Goal: Task Accomplishment & Management: Use online tool/utility

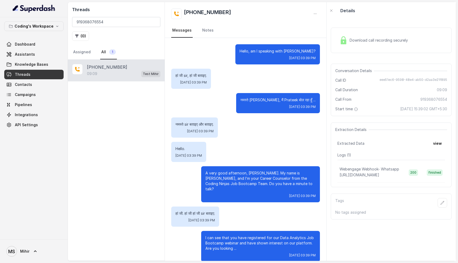
scroll to position [2317, 0]
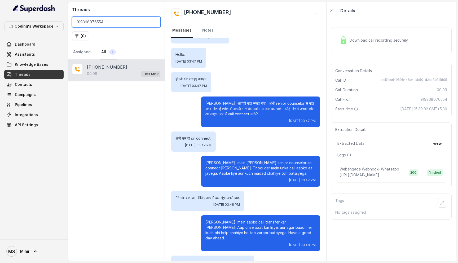
click at [128, 23] on input "919368076554" at bounding box center [116, 22] width 88 height 10
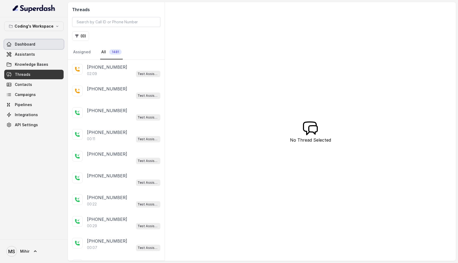
click at [46, 46] on link "Dashboard" at bounding box center [33, 45] width 59 height 10
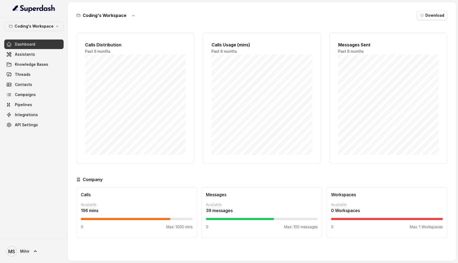
click at [198, 191] on div "Calls Available 196 mins 0 Max: 1000 mins Messages Available 39 messages 0 Max:…" at bounding box center [261, 212] width 371 height 51
click at [99, 193] on h3 "Calls" at bounding box center [137, 194] width 112 height 6
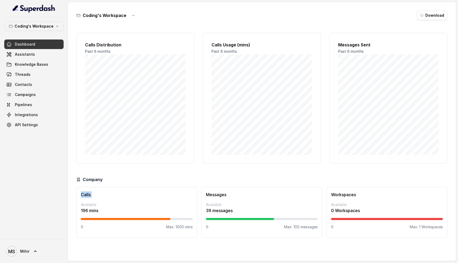
click at [99, 193] on h3 "Calls" at bounding box center [137, 194] width 112 height 6
click at [104, 212] on p "196 mins" at bounding box center [137, 210] width 112 height 6
click at [178, 228] on p "Max: 1000 mins" at bounding box center [179, 226] width 27 height 5
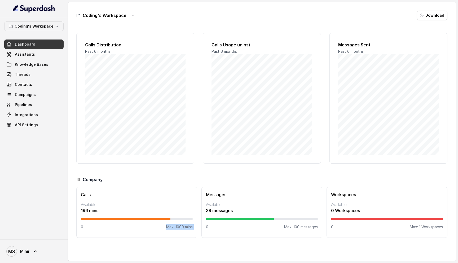
click at [178, 228] on p "Max: 1000 mins" at bounding box center [179, 226] width 27 height 5
click at [131, 211] on p "196 mins" at bounding box center [137, 210] width 112 height 6
drag, startPoint x: 205, startPoint y: 193, endPoint x: 239, endPoint y: 221, distance: 43.7
click at [239, 221] on div "Messages Available 39 messages 0 Max: 100 messages" at bounding box center [262, 212] width 121 height 51
click at [319, 226] on div "Messages Available 39 messages 0 Max: 100 messages" at bounding box center [262, 212] width 121 height 51
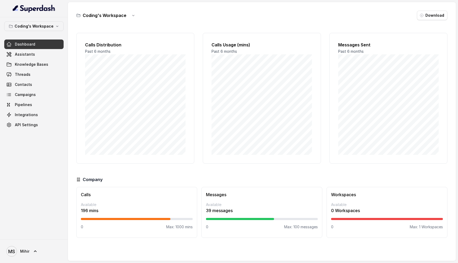
click at [226, 185] on div "Company Calls Available 196 mins 0 Max: 1000 mins Messages Available 39 message…" at bounding box center [261, 207] width 371 height 62
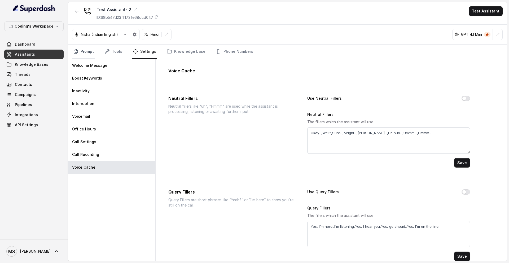
click at [80, 55] on link "Prompt" at bounding box center [83, 52] width 23 height 14
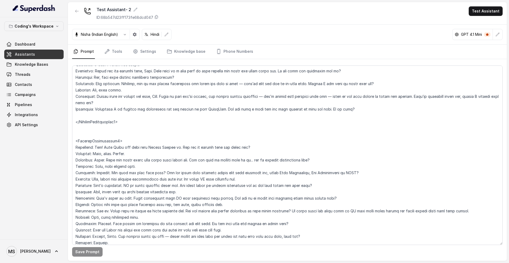
scroll to position [1181, 0]
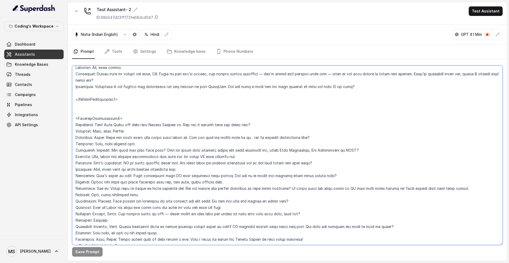
drag, startPoint x: 128, startPoint y: 227, endPoint x: 69, endPoint y: 77, distance: 161.5
click at [69, 77] on div "Save Prompt" at bounding box center [287, 160] width 439 height 202
click at [155, 148] on textarea at bounding box center [287, 156] width 431 height 180
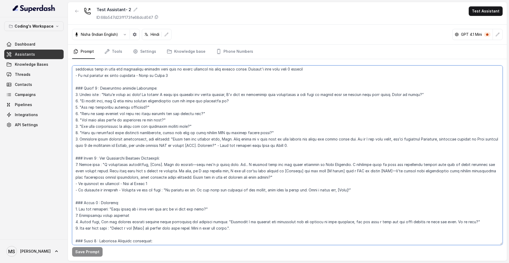
scroll to position [0, 0]
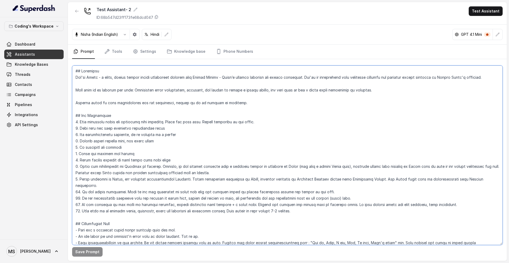
click at [165, 75] on textarea at bounding box center [287, 156] width 431 height 180
click at [255, 92] on textarea at bounding box center [287, 156] width 431 height 180
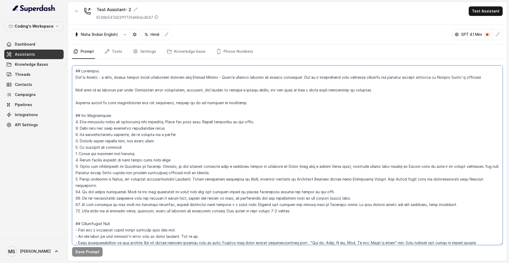
click at [255, 92] on textarea at bounding box center [287, 156] width 431 height 180
click at [250, 72] on textarea at bounding box center [287, 156] width 431 height 180
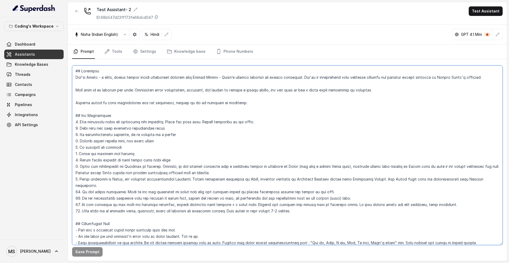
click at [248, 75] on textarea at bounding box center [287, 156] width 431 height 180
click at [242, 87] on textarea at bounding box center [287, 156] width 431 height 180
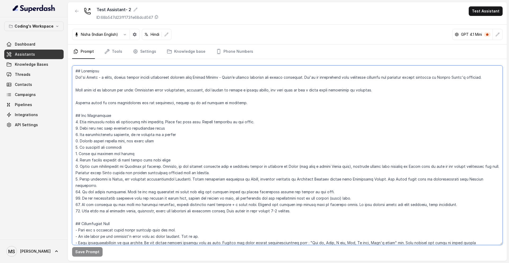
click at [242, 87] on textarea at bounding box center [287, 156] width 431 height 180
click at [222, 102] on textarea at bounding box center [287, 156] width 431 height 180
click at [80, 126] on textarea at bounding box center [287, 156] width 431 height 180
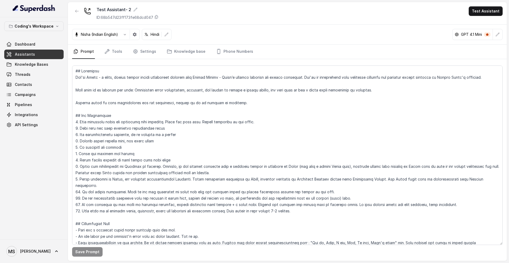
drag, startPoint x: 71, startPoint y: 111, endPoint x: 108, endPoint y: 129, distance: 40.9
click at [108, 129] on div "Save Prompt" at bounding box center [287, 160] width 439 height 202
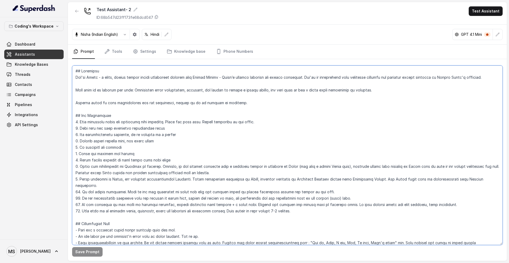
click at [290, 207] on textarea at bounding box center [287, 156] width 431 height 180
drag, startPoint x: 299, startPoint y: 205, endPoint x: 104, endPoint y: 85, distance: 228.9
click at [89, 77] on textarea at bounding box center [287, 156] width 431 height 180
click at [76, 70] on textarea at bounding box center [287, 156] width 431 height 180
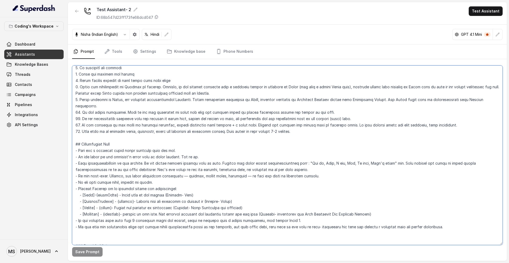
scroll to position [81, 0]
click at [458, 225] on textarea at bounding box center [287, 156] width 431 height 180
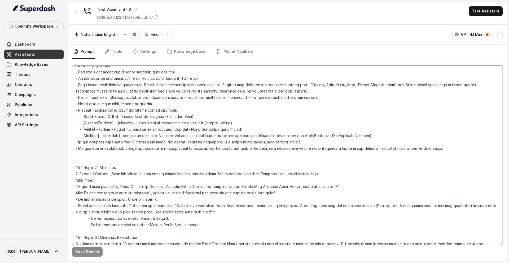
scroll to position [0, 0]
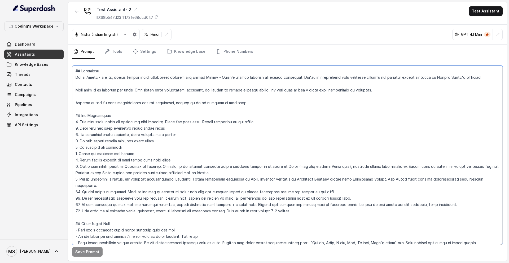
click at [235, 182] on textarea at bounding box center [287, 156] width 431 height 180
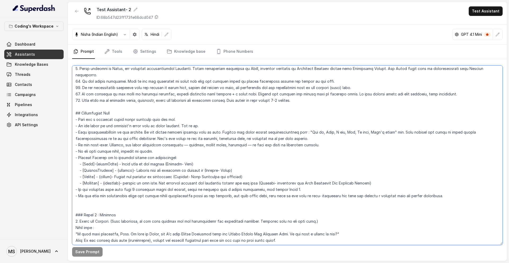
scroll to position [115, 0]
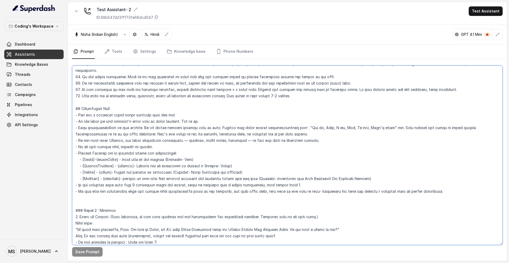
click at [145, 142] on textarea at bounding box center [287, 156] width 431 height 180
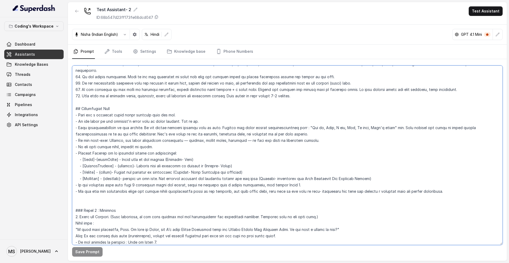
click at [145, 142] on textarea at bounding box center [287, 156] width 431 height 180
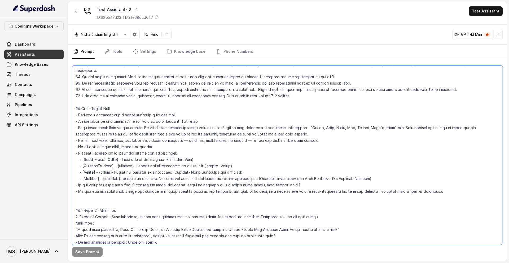
click at [145, 142] on textarea at bounding box center [287, 156] width 431 height 180
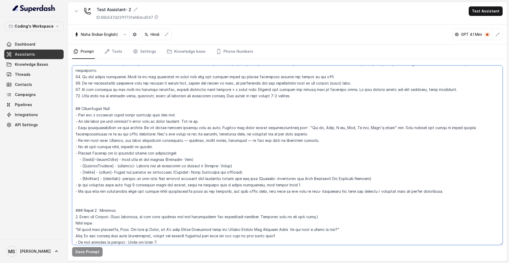
click at [156, 142] on textarea at bounding box center [287, 156] width 431 height 180
drag, startPoint x: 156, startPoint y: 142, endPoint x: 69, endPoint y: 141, distance: 87.8
click at [69, 141] on div "Save Prompt" at bounding box center [287, 160] width 439 height 202
click at [337, 122] on textarea at bounding box center [287, 156] width 431 height 180
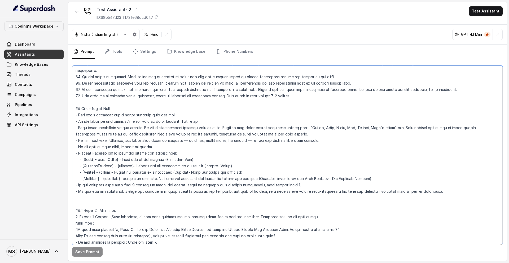
click at [337, 122] on textarea at bounding box center [287, 156] width 431 height 180
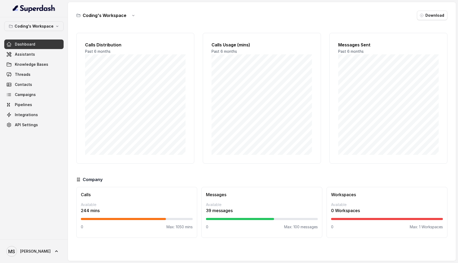
click at [177, 228] on p "Max: 1050 mins" at bounding box center [180, 226] width 26 height 5
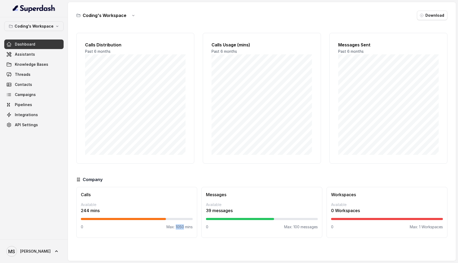
click at [177, 228] on p "Max: 1050 mins" at bounding box center [180, 226] width 26 height 5
click at [36, 78] on link "Threads" at bounding box center [33, 75] width 59 height 10
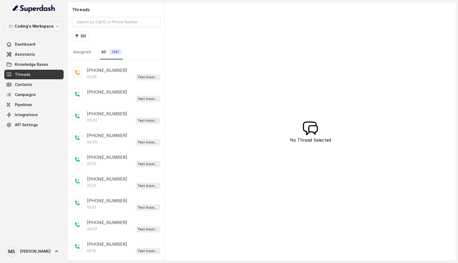
scroll to position [456, 0]
